Goal: Check status: Check status

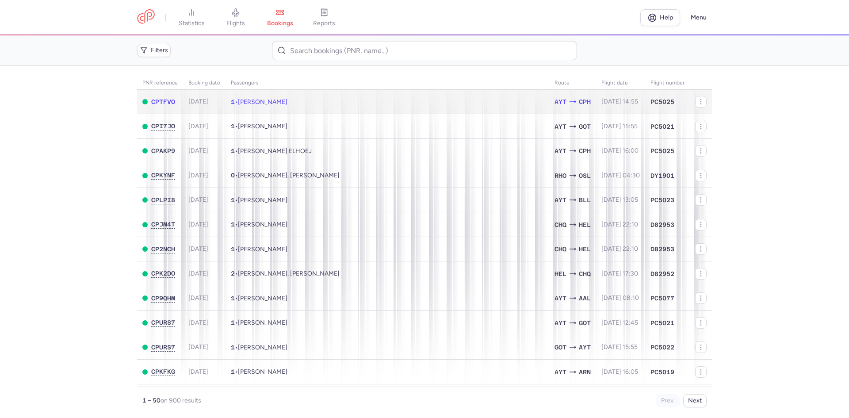
click at [303, 98] on td "1 • [PERSON_NAME]" at bounding box center [388, 102] width 324 height 24
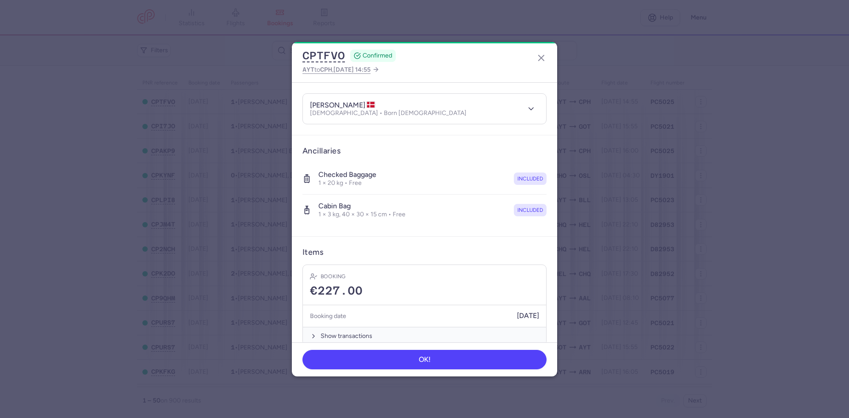
scroll to position [100, 0]
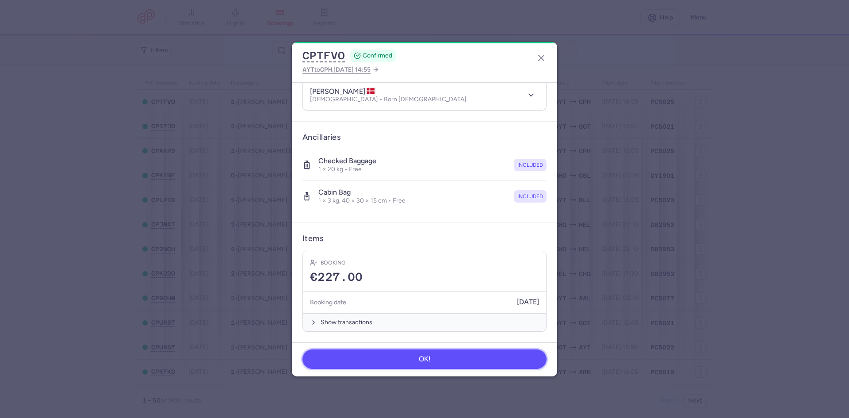
click at [461, 350] on button "OK!" at bounding box center [425, 358] width 244 height 19
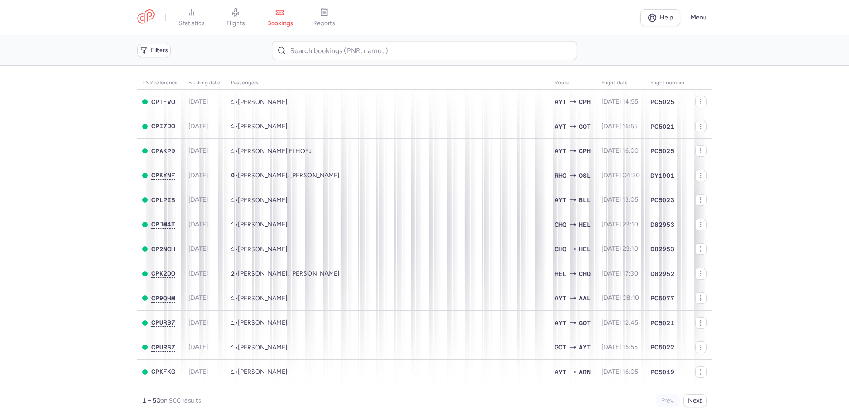
click at [37, 234] on main "PNR reference Booking date Passengers Route flight date Flight number CPTFVO [D…" at bounding box center [424, 242] width 849 height 352
